Goal: Check status: Check status

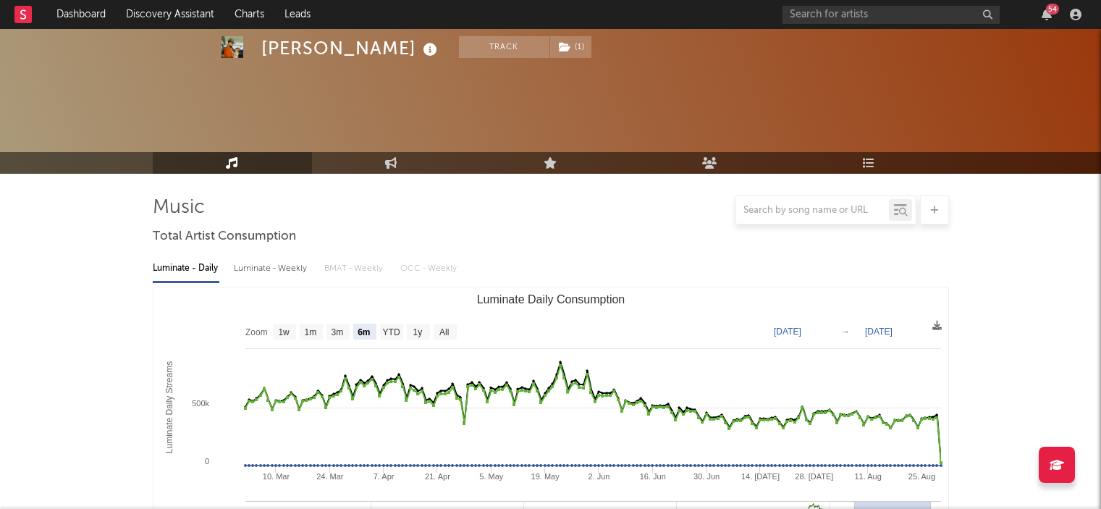
select select "6m"
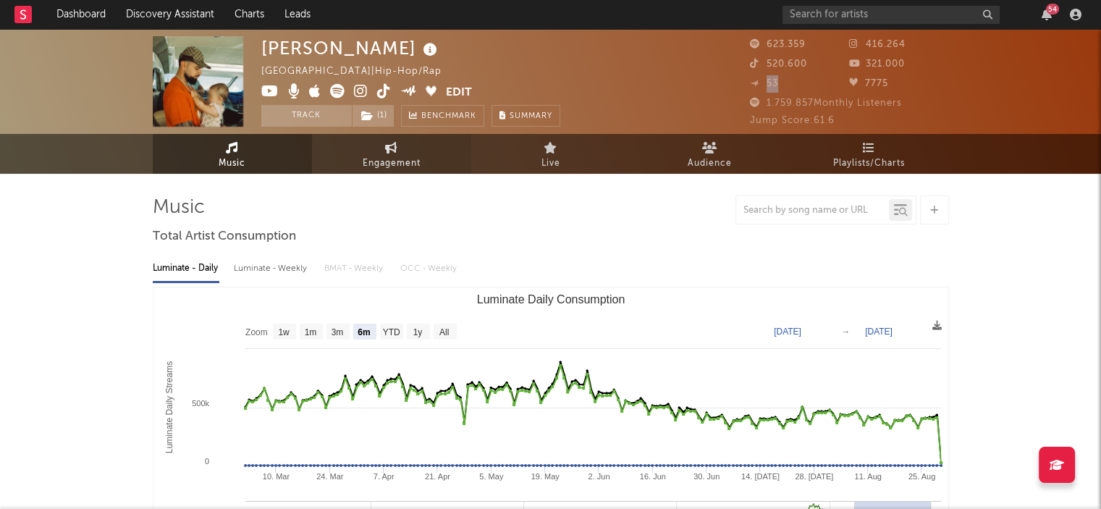
click at [445, 153] on link "Engagement" at bounding box center [391, 154] width 159 height 40
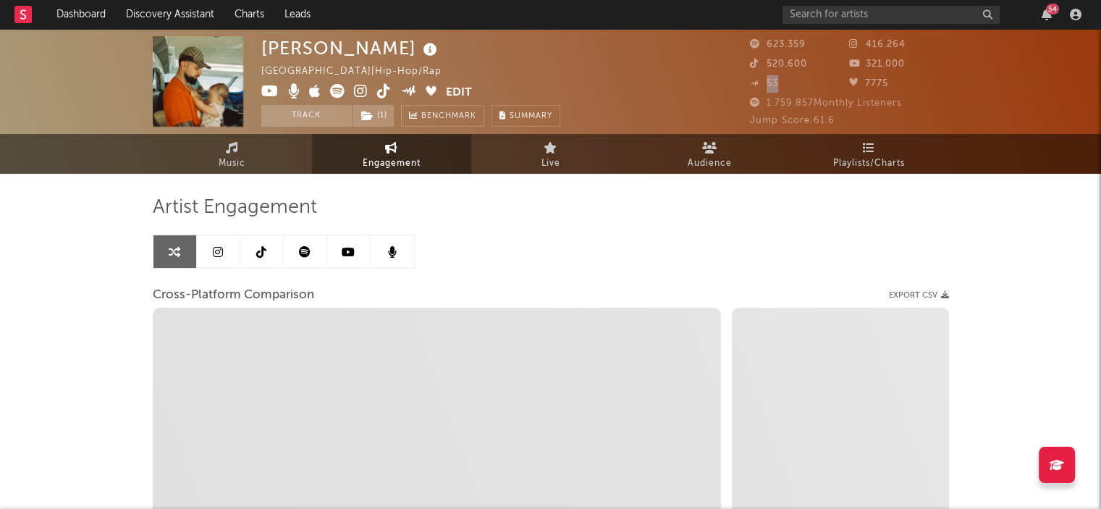
select select "1w"
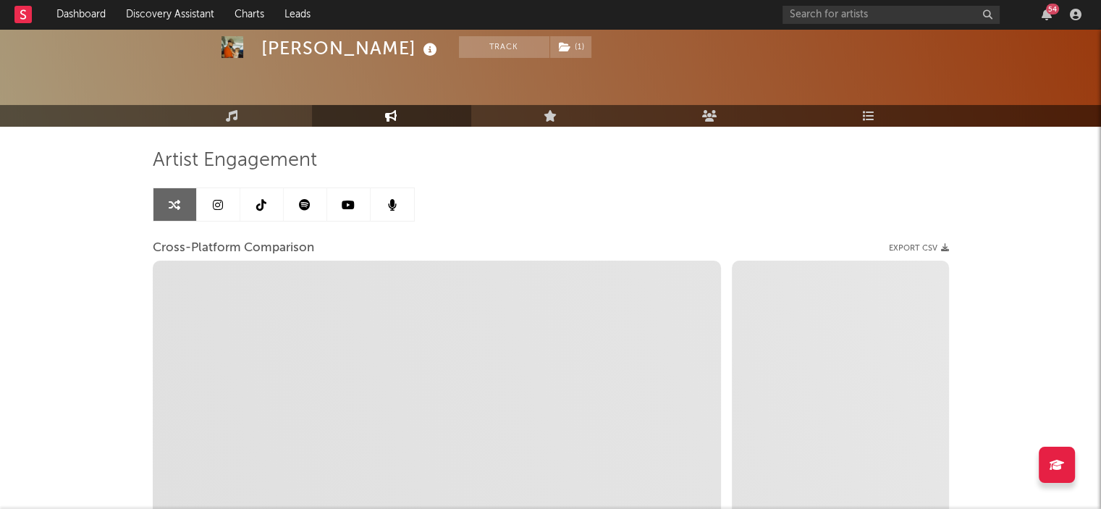
scroll to position [72, 0]
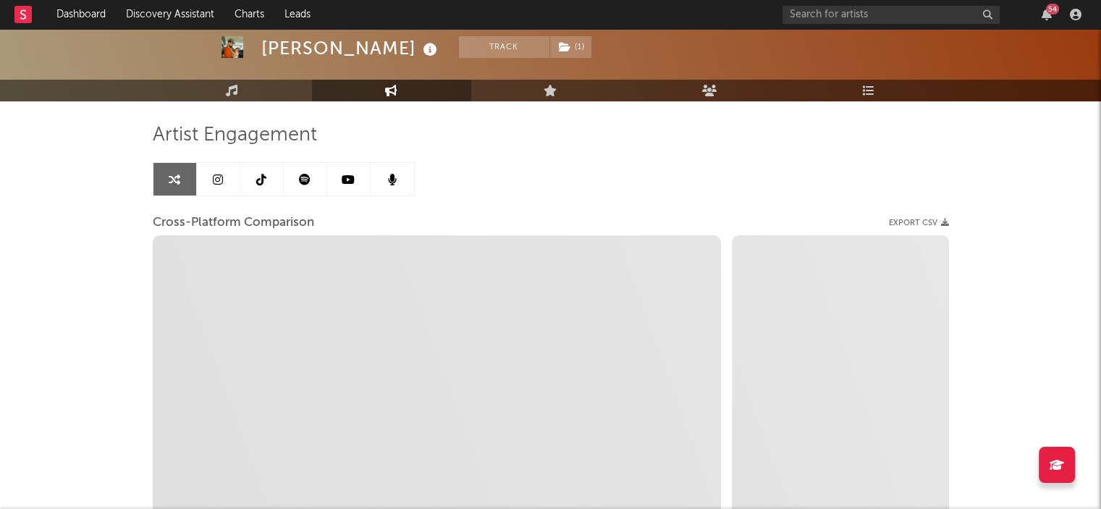
select select "1m"
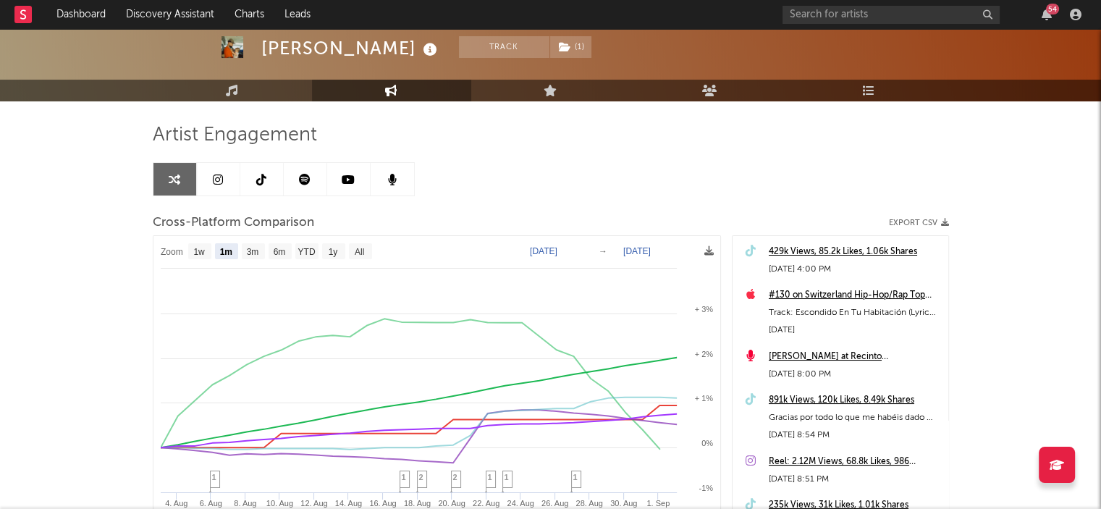
click at [214, 174] on icon at bounding box center [218, 180] width 10 height 12
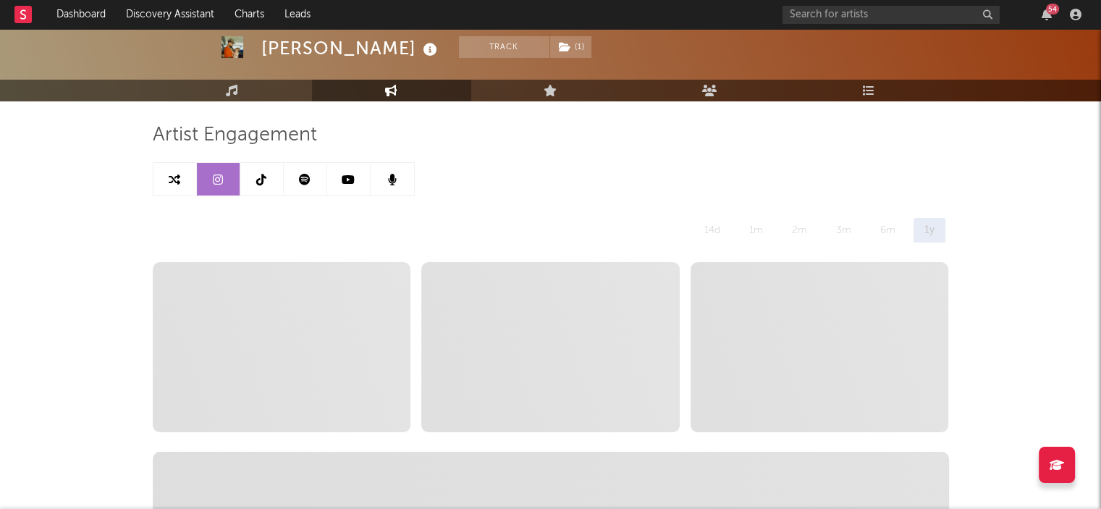
select select "6m"
